Goal: Task Accomplishment & Management: Manage account settings

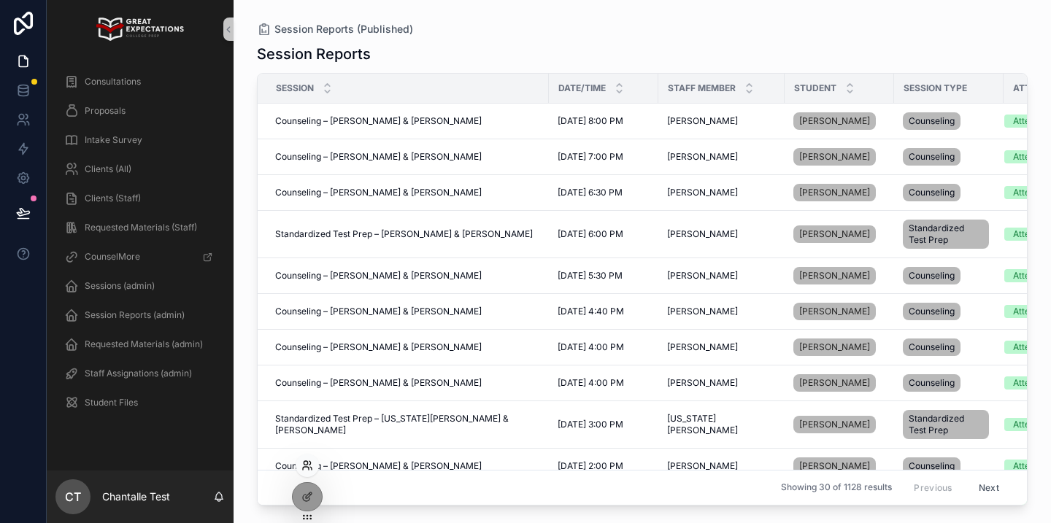
click at [304, 468] on icon at bounding box center [307, 466] width 12 height 12
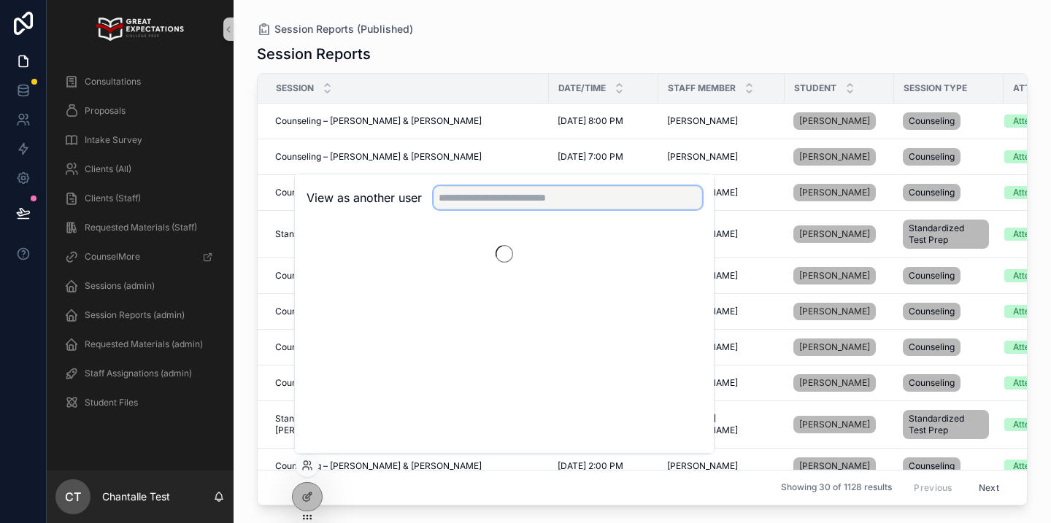
click at [476, 201] on input "text" at bounding box center [567, 197] width 269 height 23
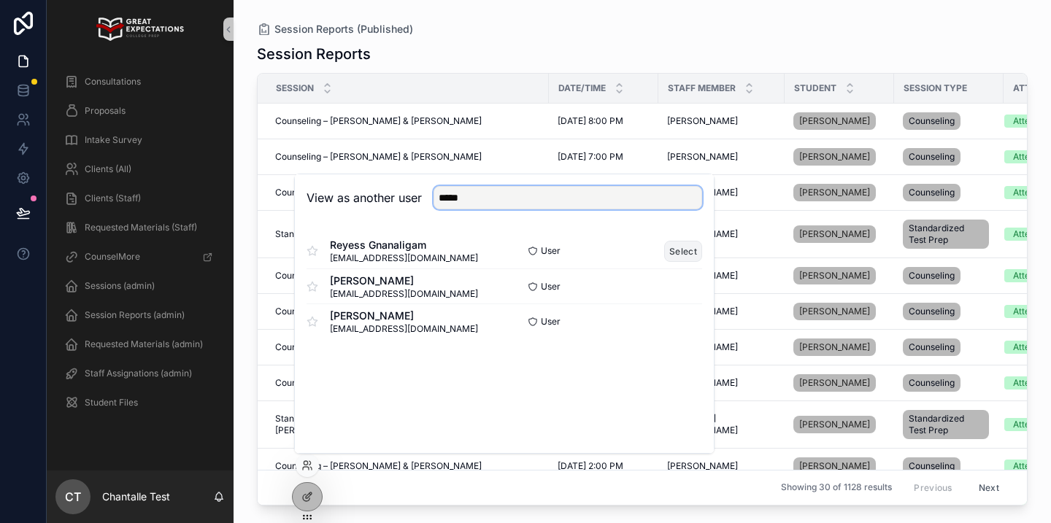
type input "*****"
click at [691, 256] on button "Select" at bounding box center [683, 251] width 38 height 21
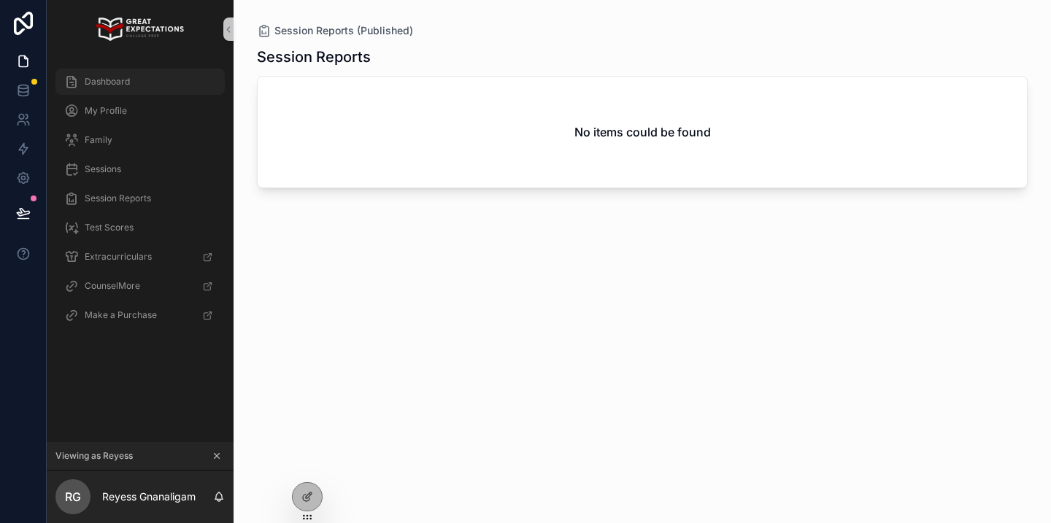
click at [147, 83] on div "Dashboard" at bounding box center [140, 81] width 152 height 23
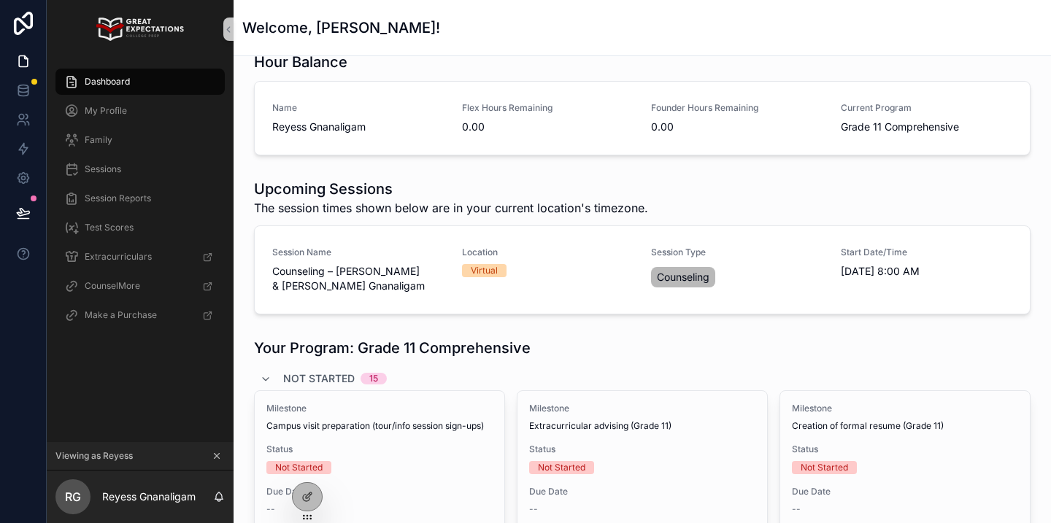
scroll to position [96, 0]
click at [990, 266] on span "CANCEL/RESCHEDULE" at bounding box center [966, 272] width 98 height 12
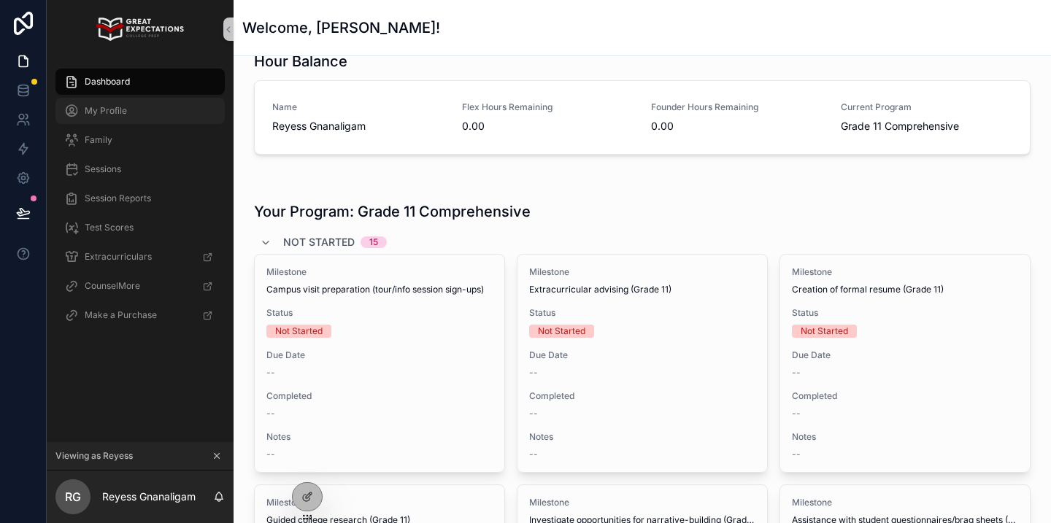
click at [146, 106] on div "My Profile" at bounding box center [140, 110] width 152 height 23
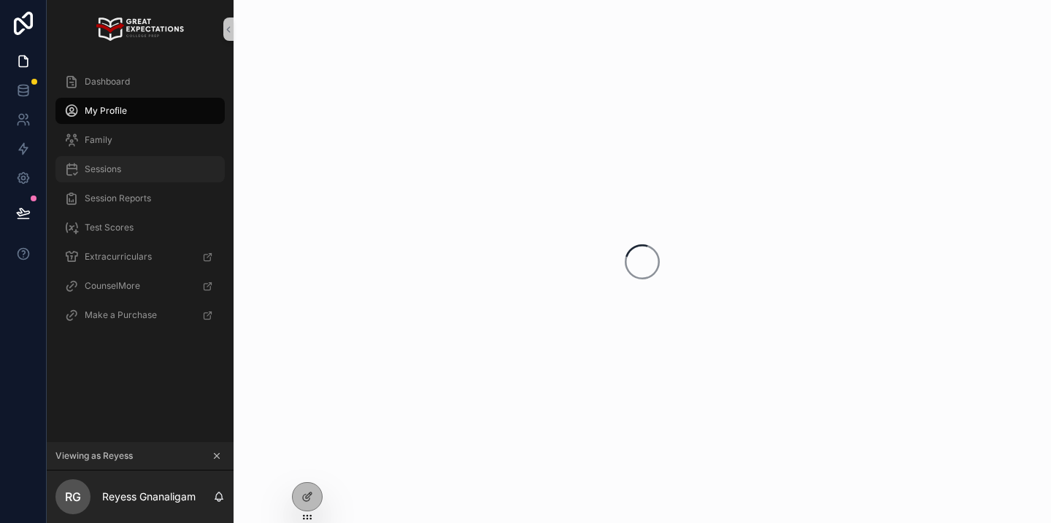
click at [128, 164] on div "Sessions" at bounding box center [140, 169] width 152 height 23
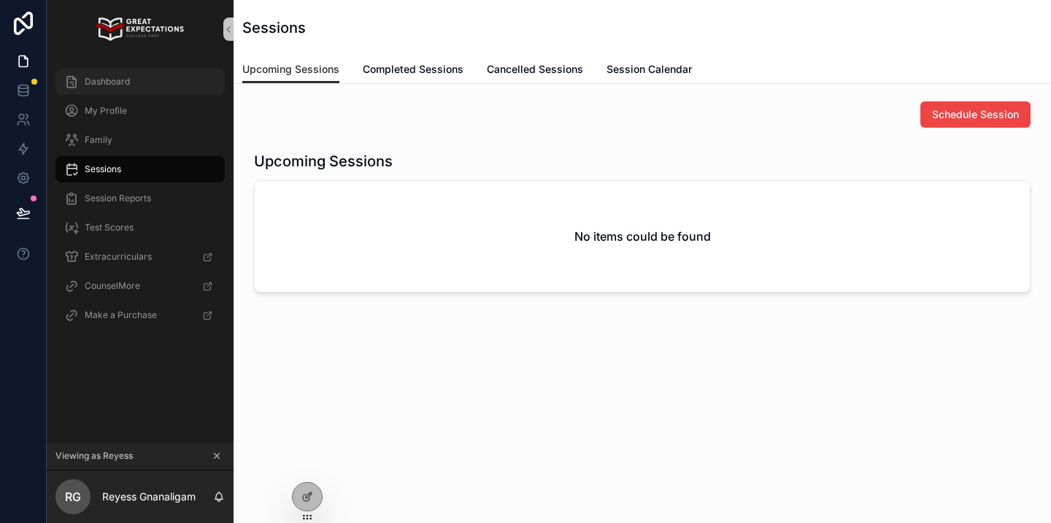
click at [169, 71] on div "Dashboard" at bounding box center [140, 81] width 152 height 23
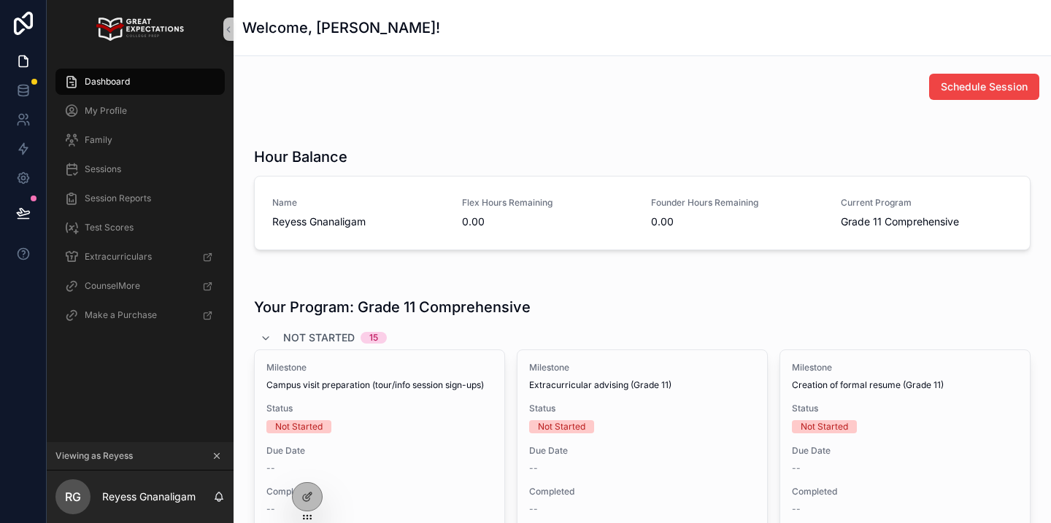
click at [219, 452] on icon "scrollable content" at bounding box center [217, 456] width 10 height 10
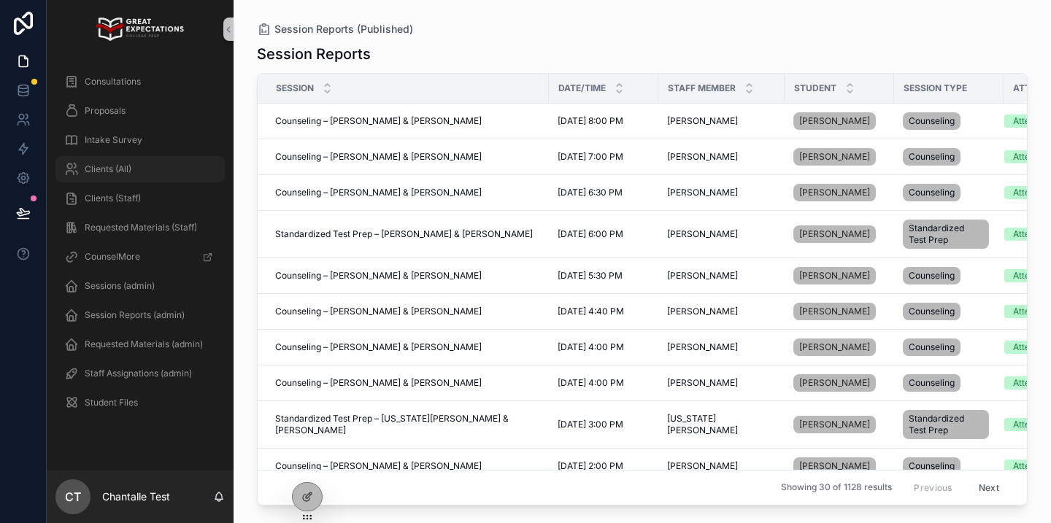
click at [172, 164] on div "Clients (All)" at bounding box center [140, 169] width 152 height 23
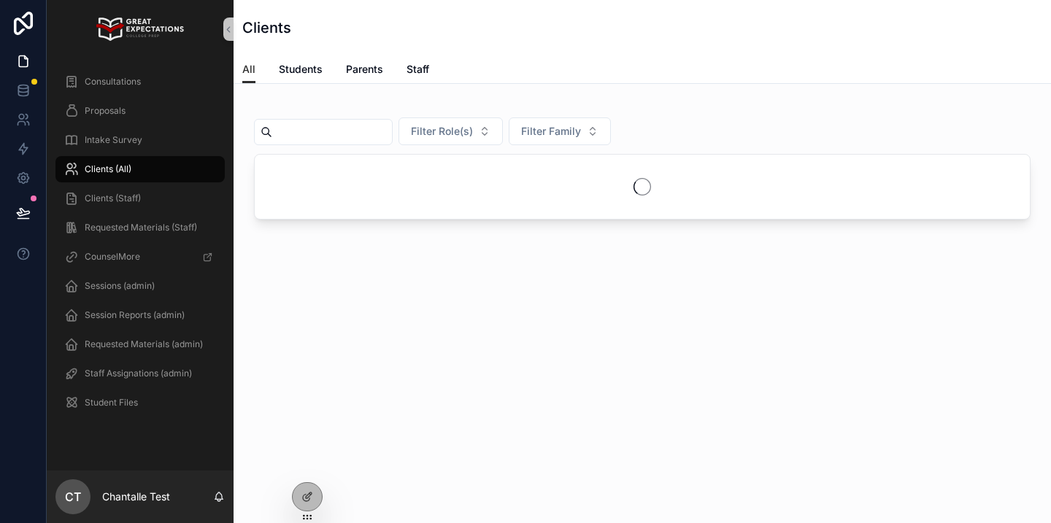
click at [333, 128] on input "scrollable content" at bounding box center [332, 132] width 120 height 20
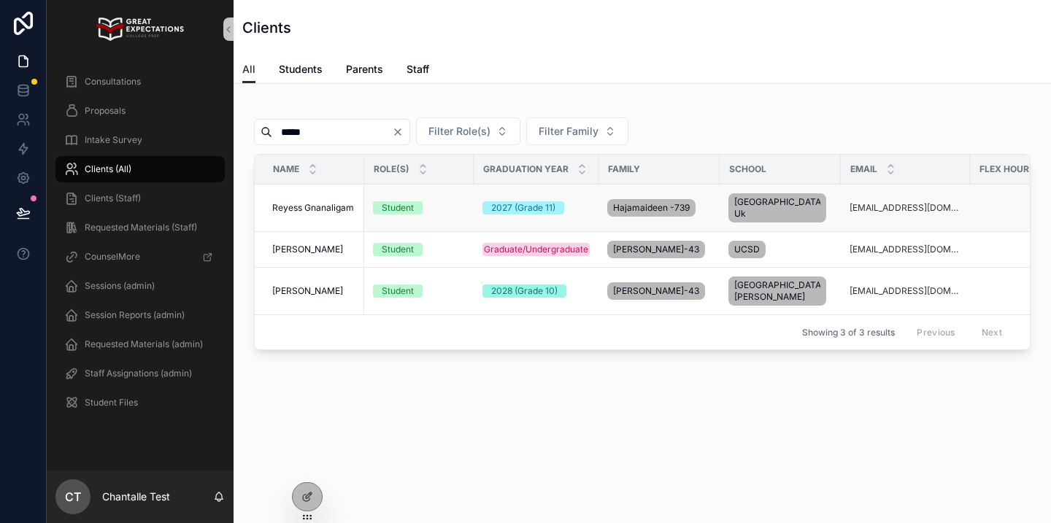
type input "*****"
click at [280, 202] on span "Reyess Gnanaligam" at bounding box center [313, 208] width 82 height 12
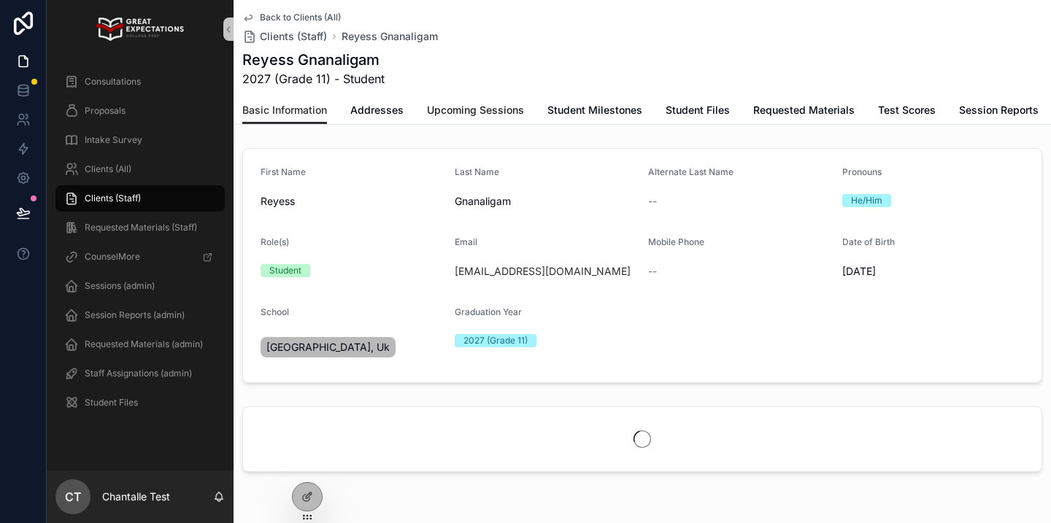
click at [452, 109] on span "Upcoming Sessions" at bounding box center [475, 110] width 97 height 15
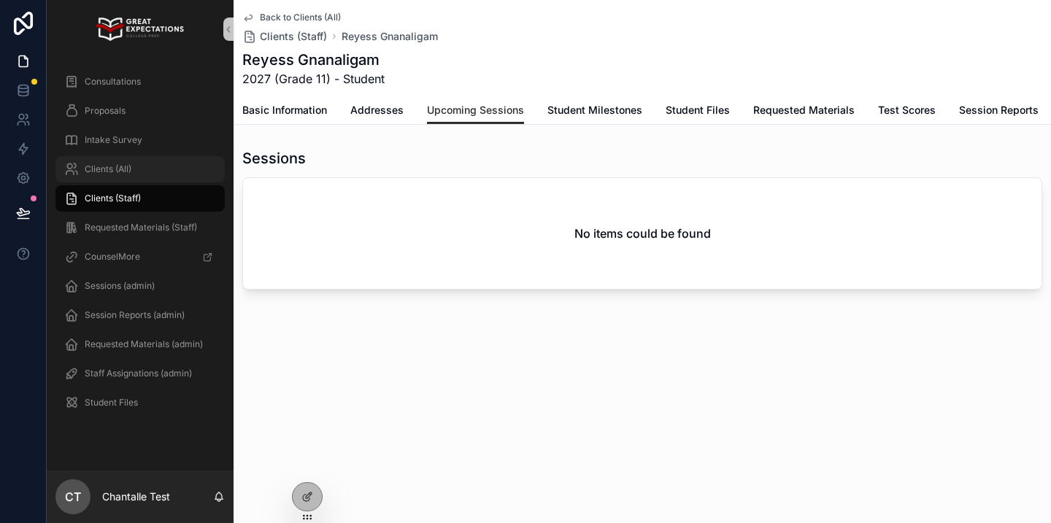
click at [163, 161] on div "Clients (All)" at bounding box center [140, 169] width 152 height 23
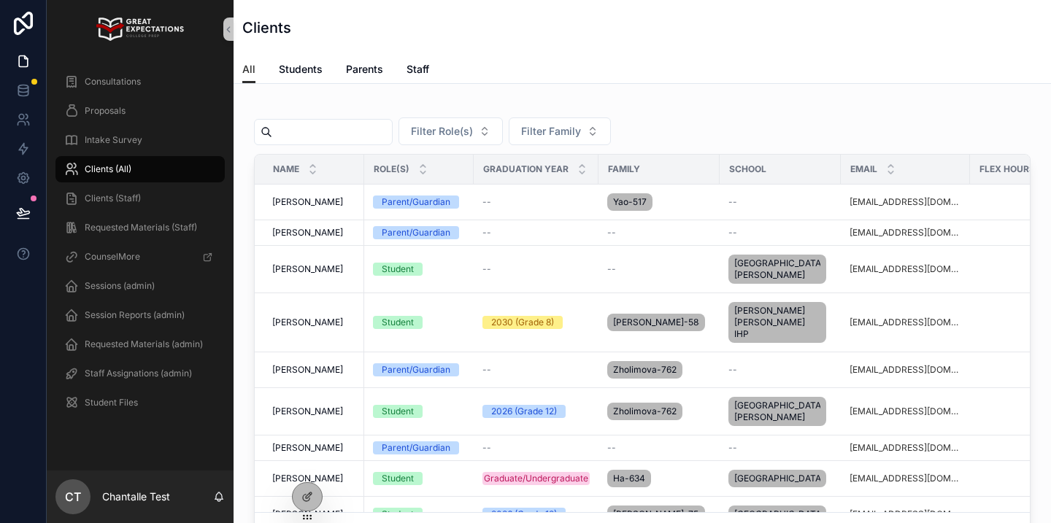
click at [334, 139] on input "scrollable content" at bounding box center [332, 132] width 120 height 20
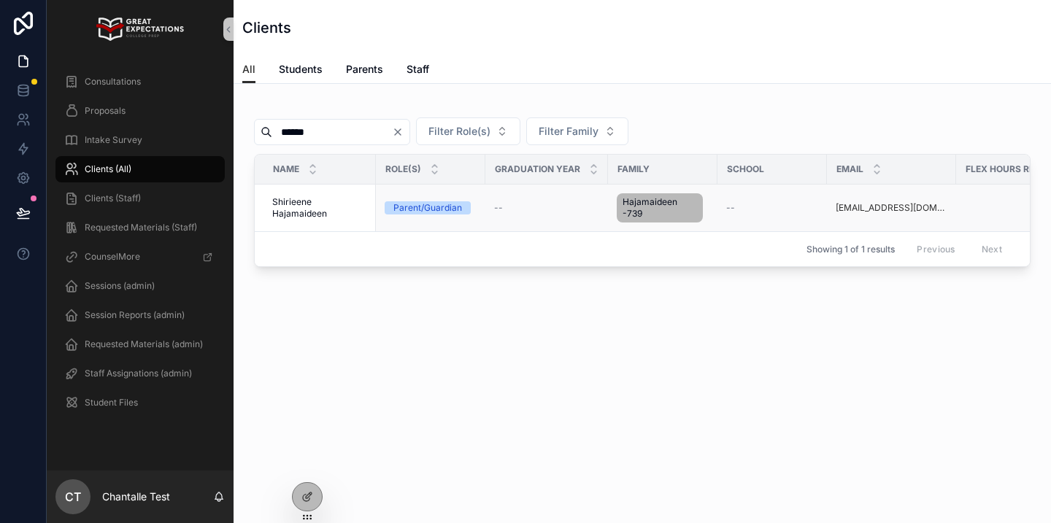
type input "******"
click at [335, 204] on span "Shirieene Hajamaideen" at bounding box center [319, 207] width 95 height 23
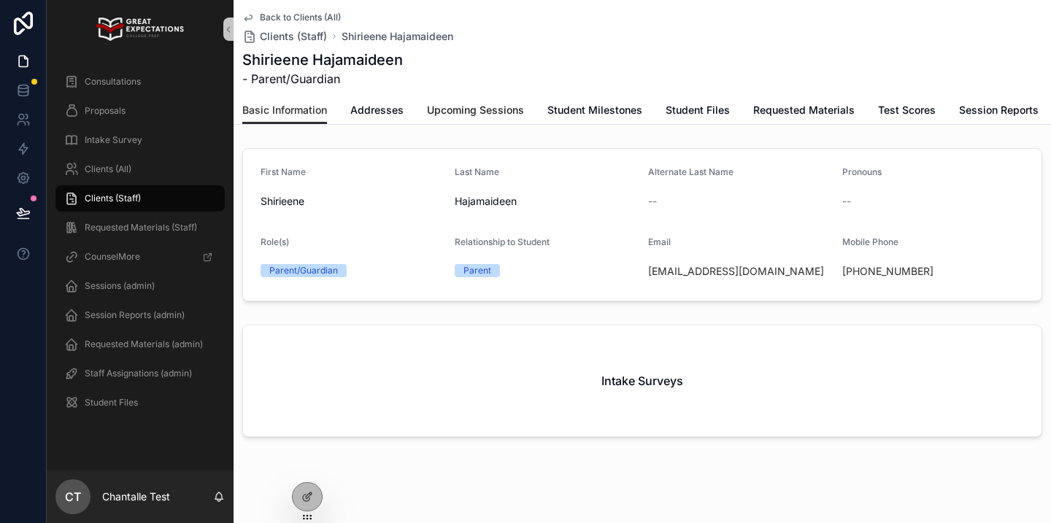
click at [496, 115] on span "Upcoming Sessions" at bounding box center [475, 110] width 97 height 15
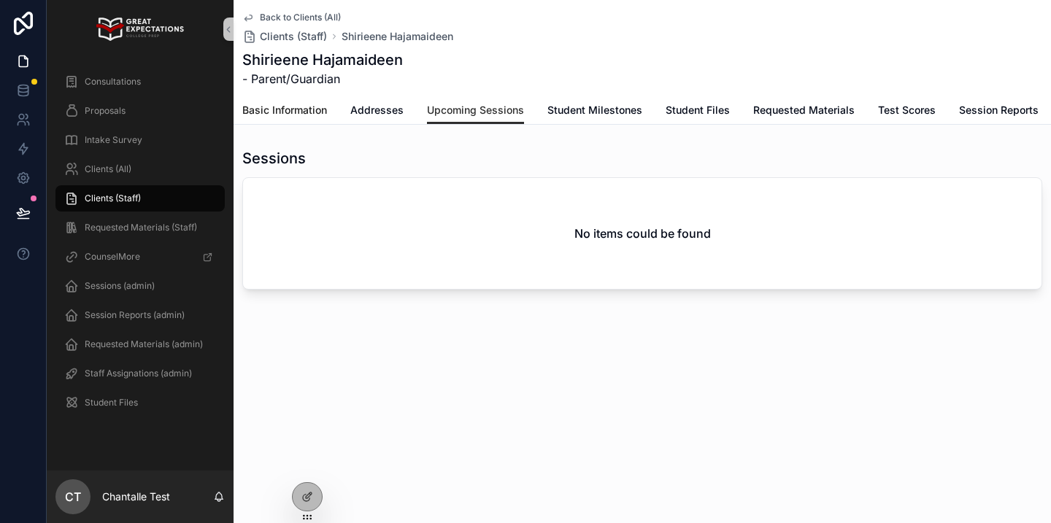
click at [315, 109] on span "Basic Information" at bounding box center [284, 110] width 85 height 15
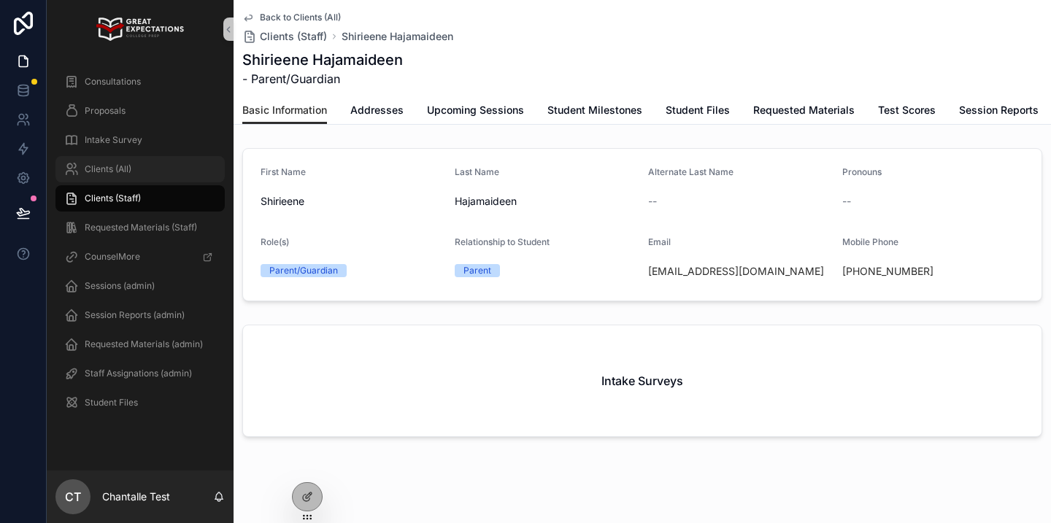
click at [128, 168] on span "Clients (All)" at bounding box center [108, 169] width 47 height 12
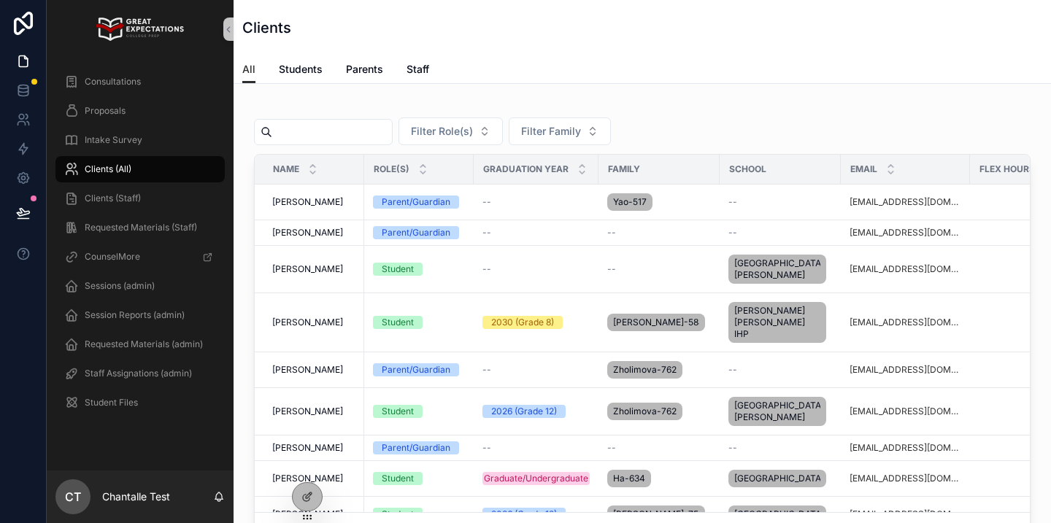
click at [369, 136] on input "scrollable content" at bounding box center [332, 132] width 120 height 20
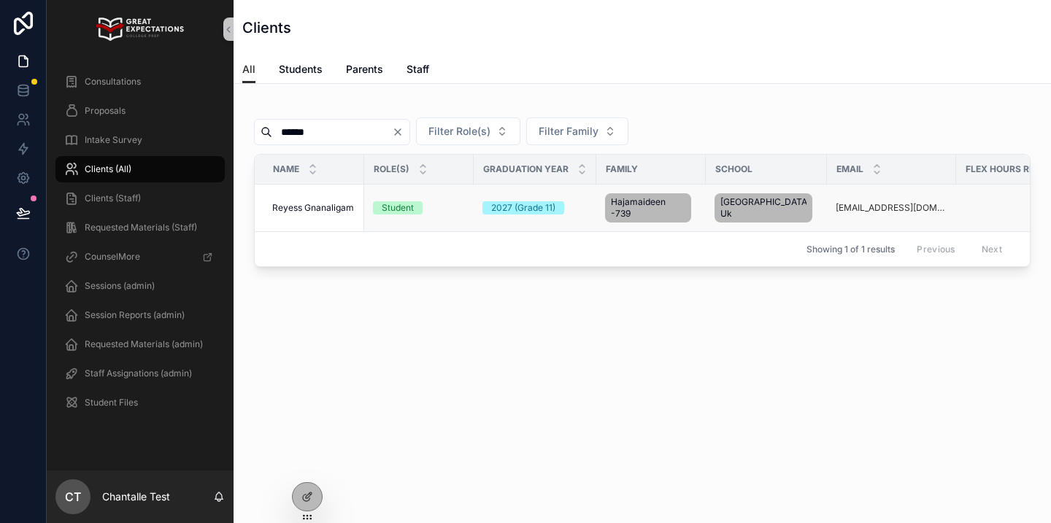
type input "******"
click at [343, 211] on span "Reyess Gnanaligam" at bounding box center [313, 208] width 82 height 12
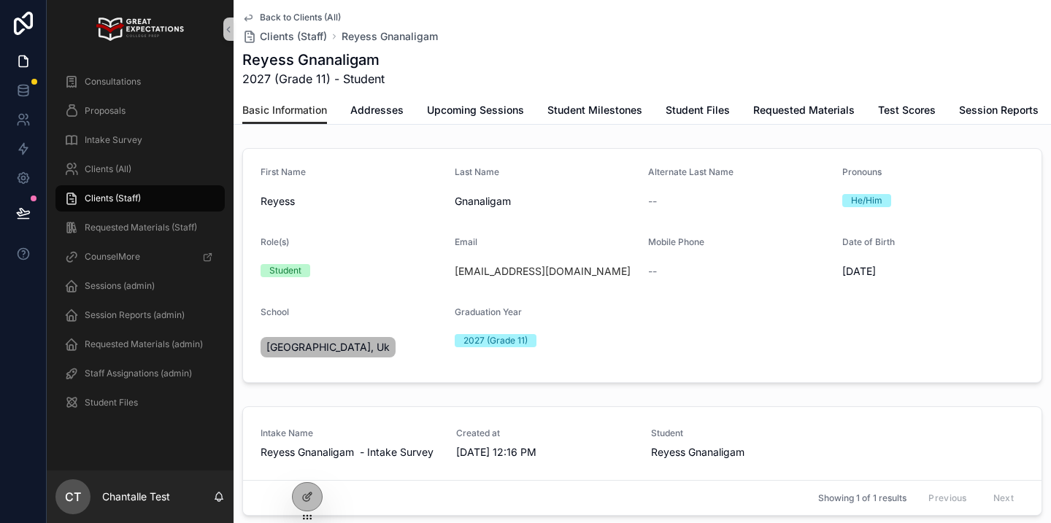
click at [498, 89] on div "Back to Clients (All) Clients (Staff) Reyess Gnanaligam Reyess Gnanaligam 2027 …" at bounding box center [642, 48] width 800 height 96
click at [490, 109] on span "Upcoming Sessions" at bounding box center [475, 110] width 97 height 15
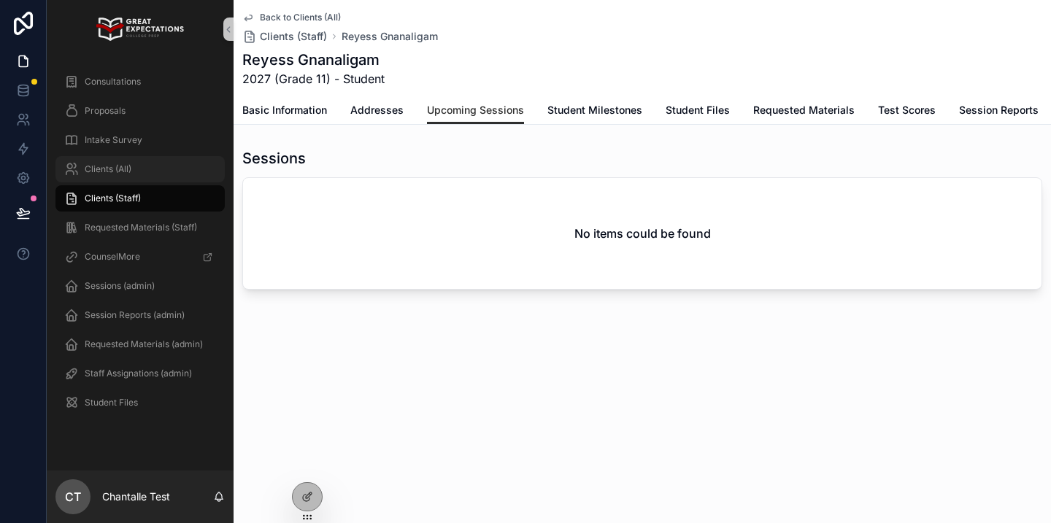
click at [126, 166] on span "Clients (All)" at bounding box center [108, 169] width 47 height 12
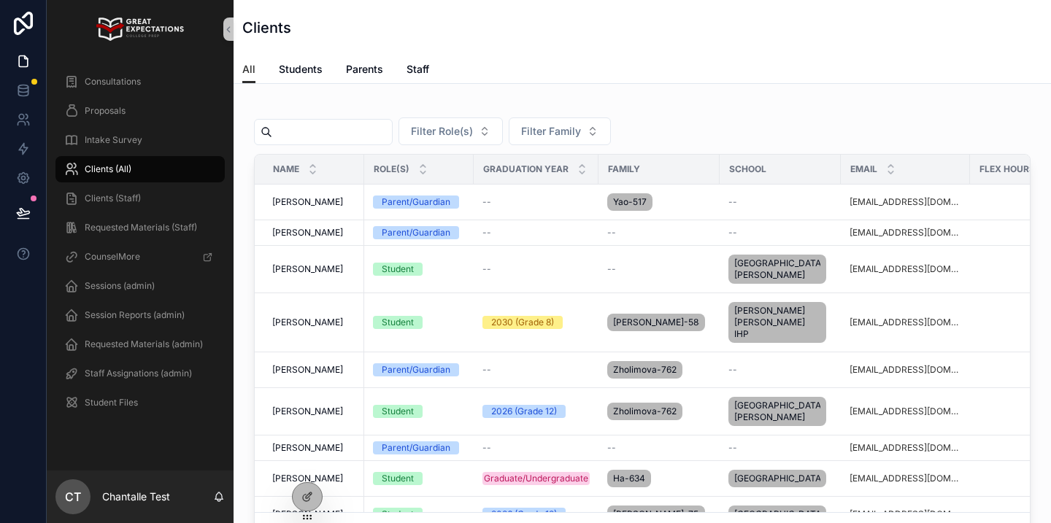
click at [347, 136] on input "scrollable content" at bounding box center [332, 132] width 120 height 20
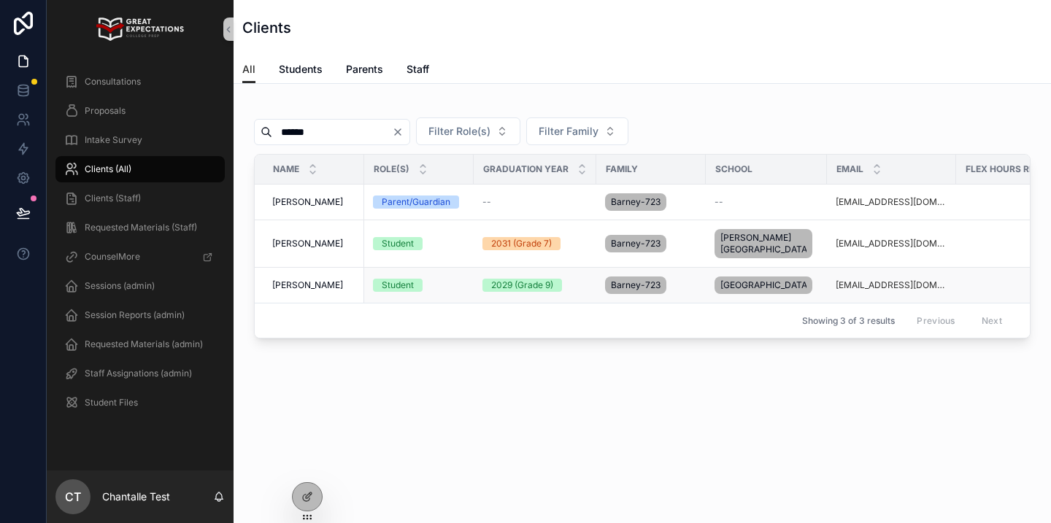
type input "******"
click at [309, 288] on span "Blake Barney" at bounding box center [307, 286] width 71 height 12
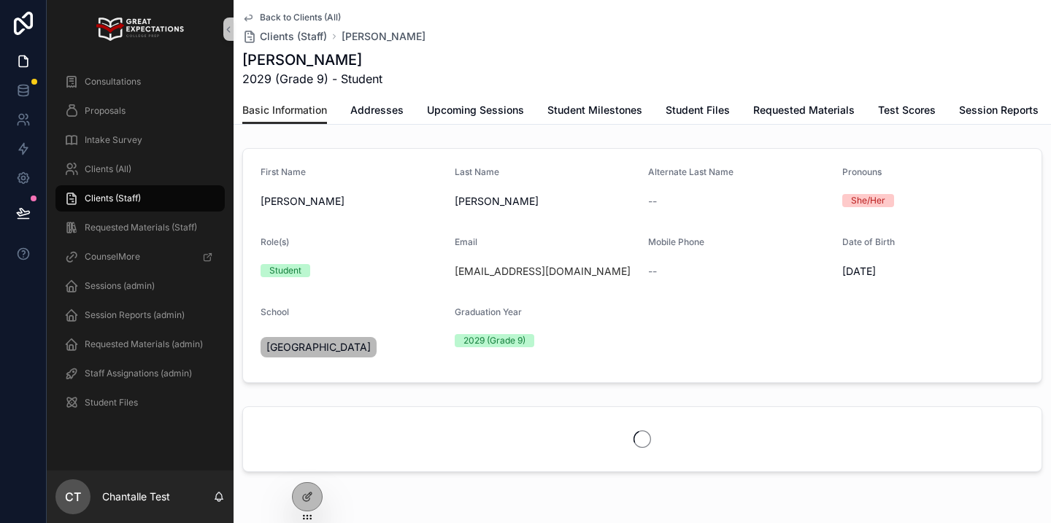
click at [457, 116] on span "Upcoming Sessions" at bounding box center [475, 110] width 97 height 15
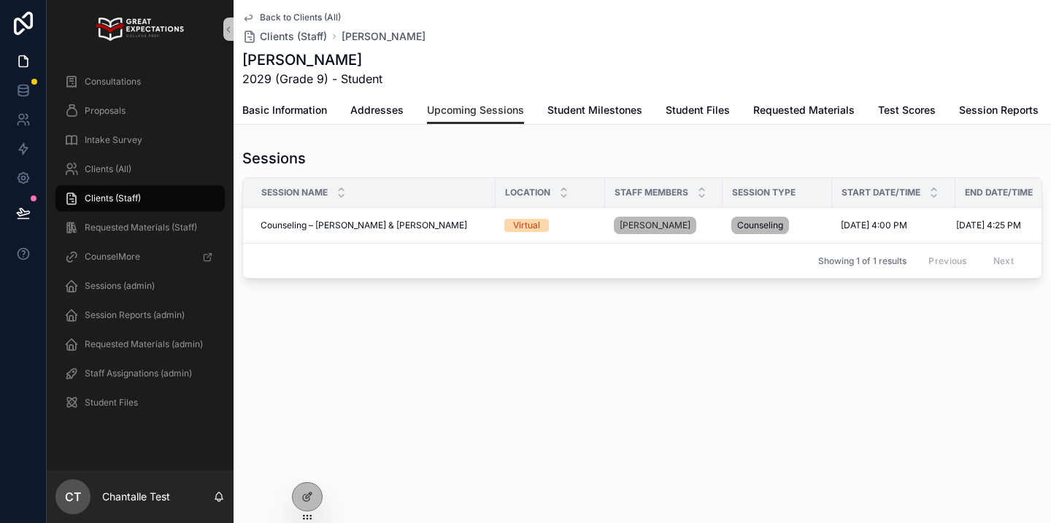
click at [122, 199] on span "Clients (Staff)" at bounding box center [113, 199] width 56 height 12
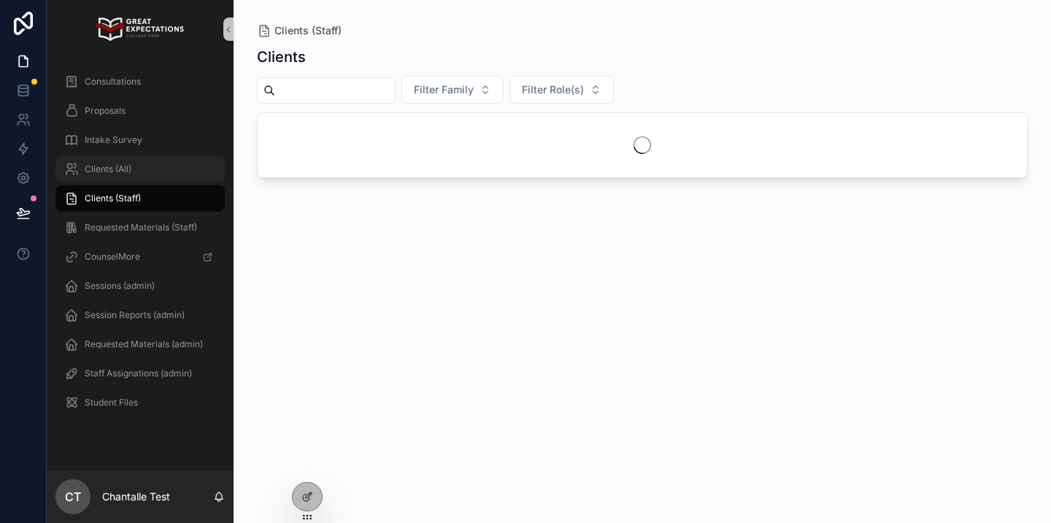
click at [117, 166] on span "Clients (All)" at bounding box center [108, 169] width 47 height 12
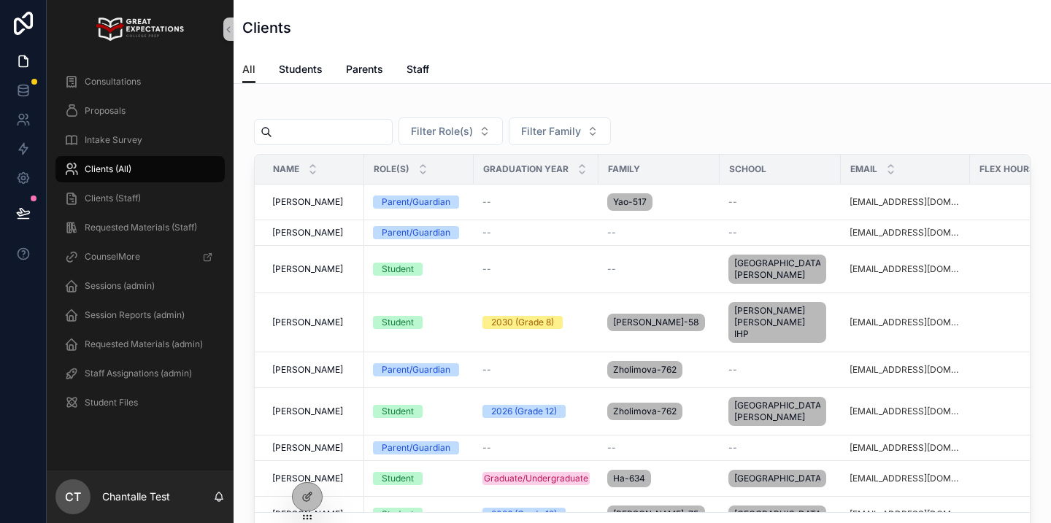
click at [349, 133] on input "scrollable content" at bounding box center [332, 132] width 120 height 20
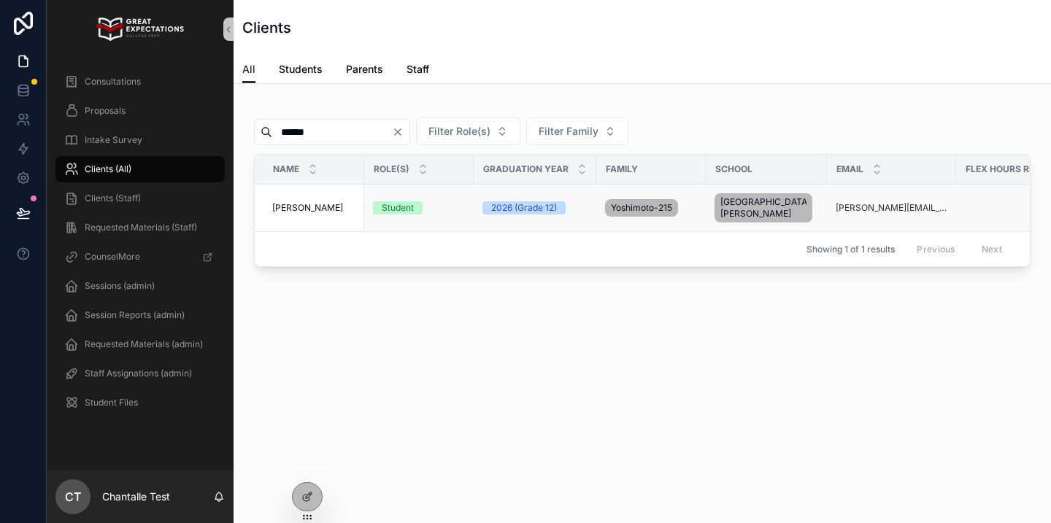
type input "******"
click at [318, 207] on span "Sahana Lindsey" at bounding box center [307, 208] width 71 height 12
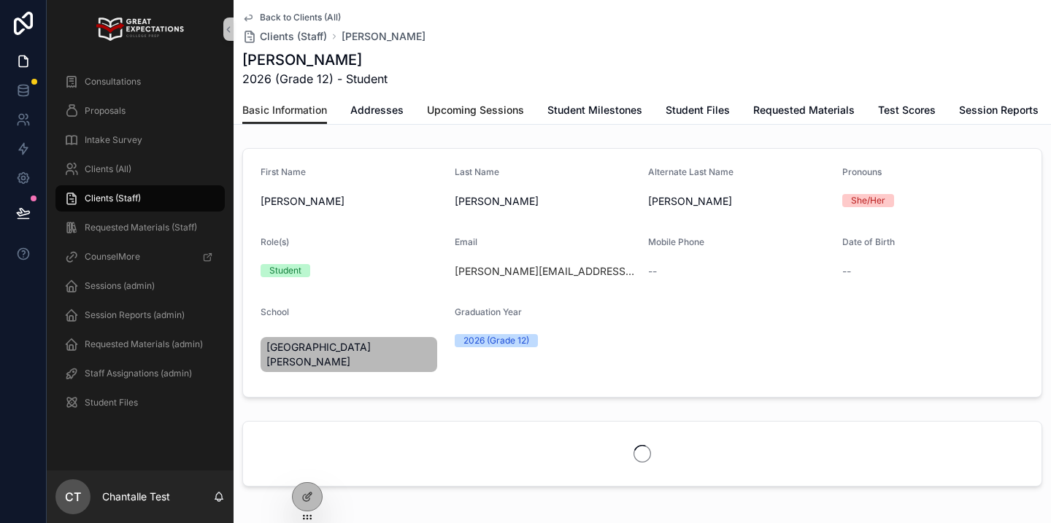
click at [496, 98] on link "Upcoming Sessions" at bounding box center [475, 111] width 97 height 29
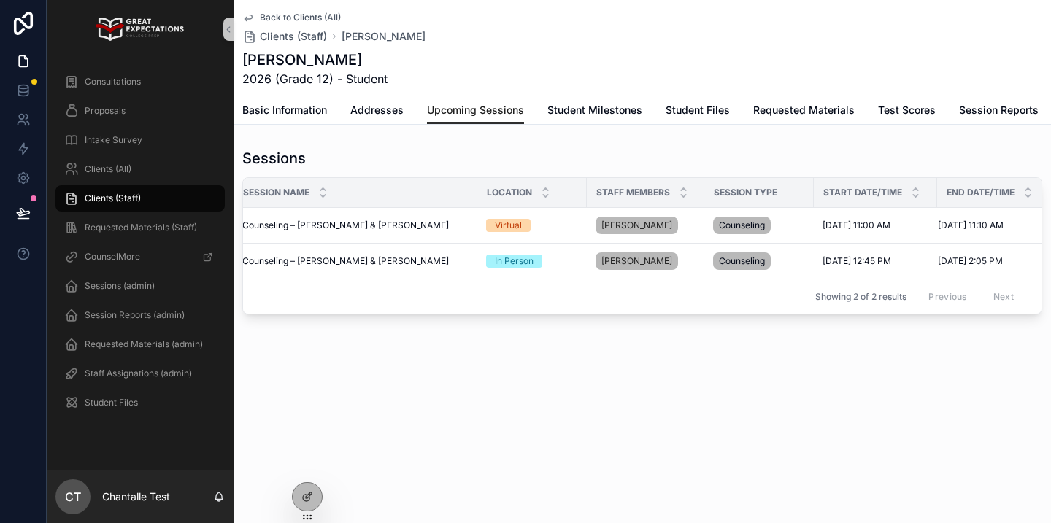
scroll to position [0, 26]
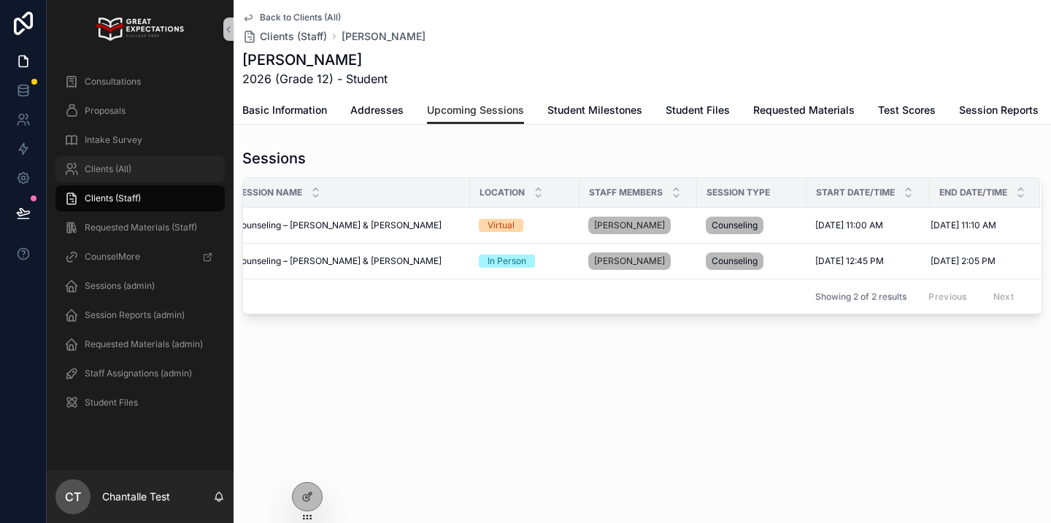
click at [140, 164] on div "Clients (All)" at bounding box center [140, 169] width 152 height 23
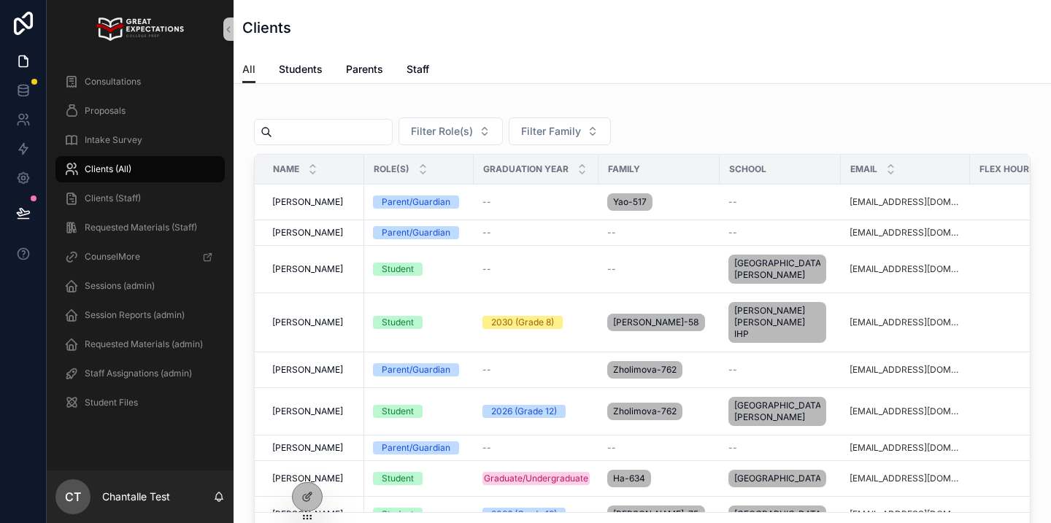
click at [294, 128] on input "scrollable content" at bounding box center [332, 132] width 120 height 20
type input "*****"
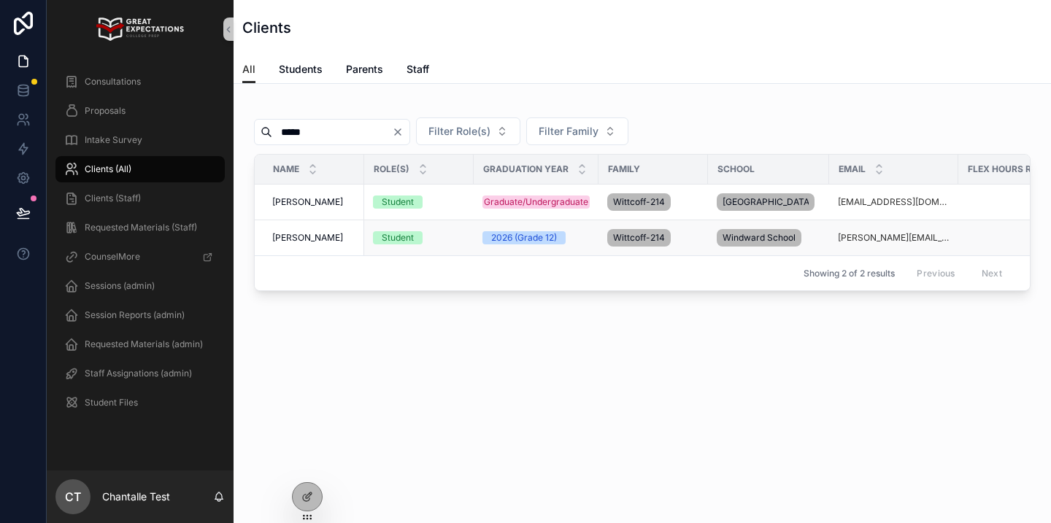
click at [316, 244] on span "Ryan Fuchs" at bounding box center [307, 238] width 71 height 12
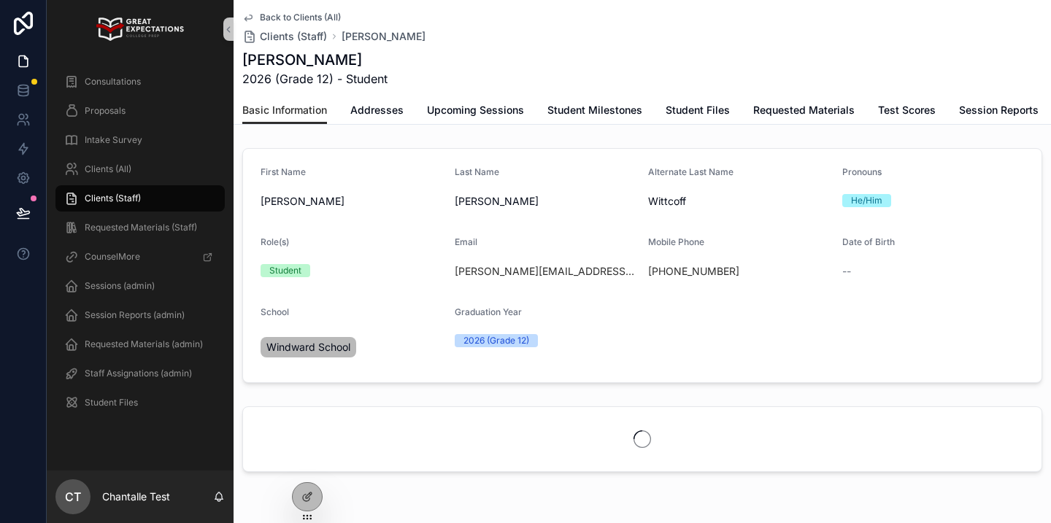
click at [504, 109] on span "Upcoming Sessions" at bounding box center [475, 110] width 97 height 15
